Goal: Information Seeking & Learning: Find specific fact

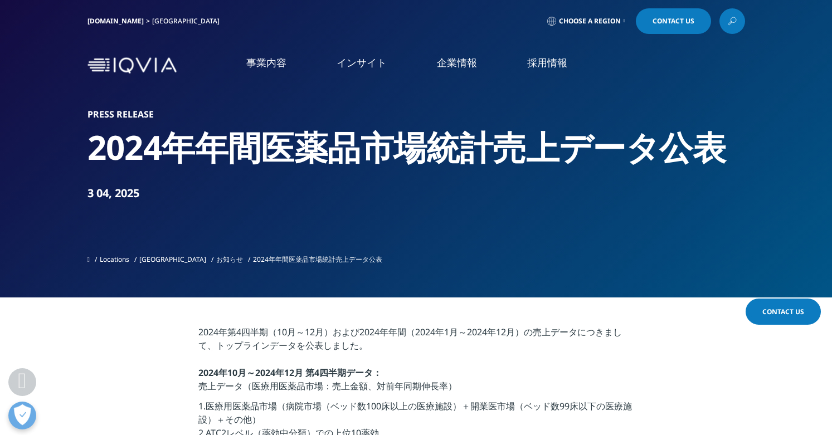
scroll to position [334, 0]
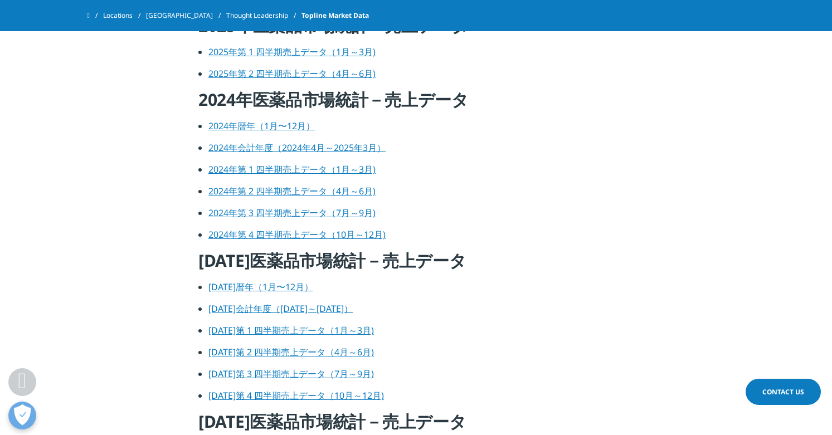
scroll to position [446, 0]
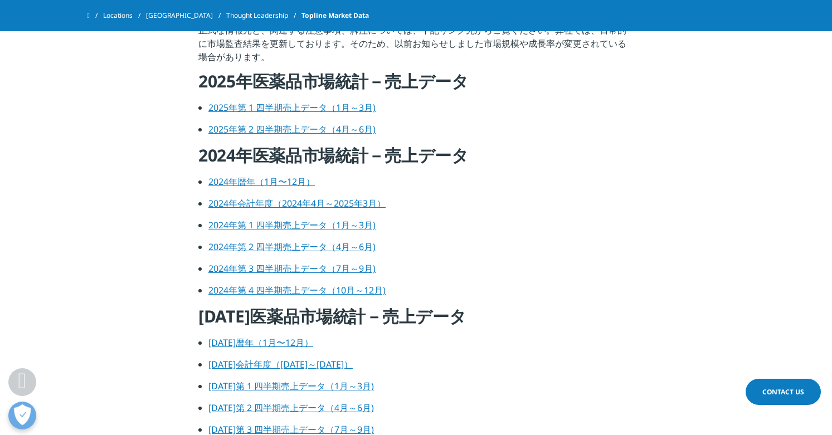
click at [501, 114] on li "2025年第 1 四半期売上データ（1月～3月)" at bounding box center [420, 112] width 425 height 22
click at [478, 167] on h4 "2024年医薬品市場統計－売上データ" at bounding box center [415, 159] width 435 height 31
click at [284, 183] on link "2024年暦年（1月〜12月）" at bounding box center [261, 182] width 106 height 12
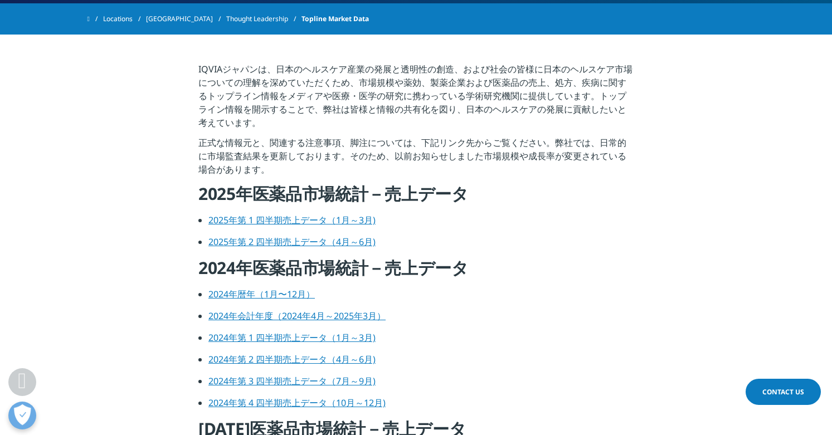
scroll to position [279, 0]
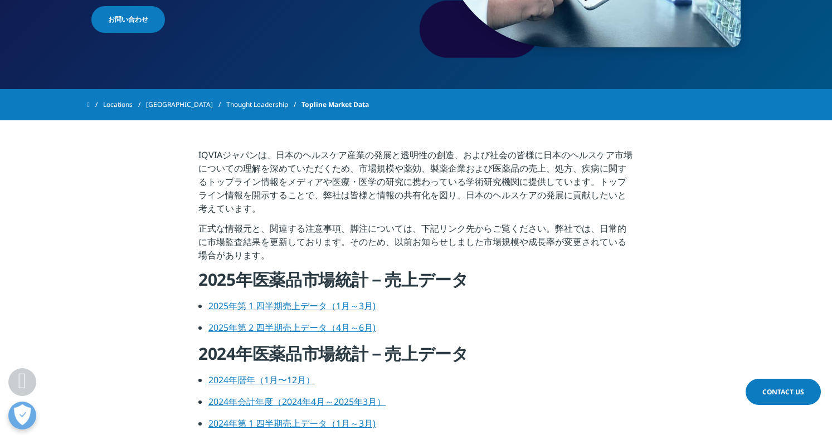
drag, startPoint x: 537, startPoint y: 199, endPoint x: 541, endPoint y: 191, distance: 9.2
click at [537, 198] on p "IQVIAジャパンは、日本のヘルスケア産業の発展と透明性の創造、および社会の皆様に日本のヘルスケア市場についての理解を深めていただくため、市場規模や薬効、製薬…" at bounding box center [415, 185] width 435 height 74
